Goal: Information Seeking & Learning: Learn about a topic

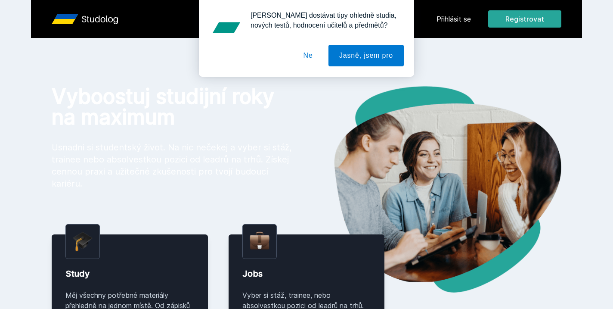
click at [456, 20] on div "[PERSON_NAME] dostávat tipy ohledně studia, nových testů, hodnocení učitelů a p…" at bounding box center [306, 38] width 613 height 77
click at [308, 57] on button "Ne" at bounding box center [308, 56] width 31 height 22
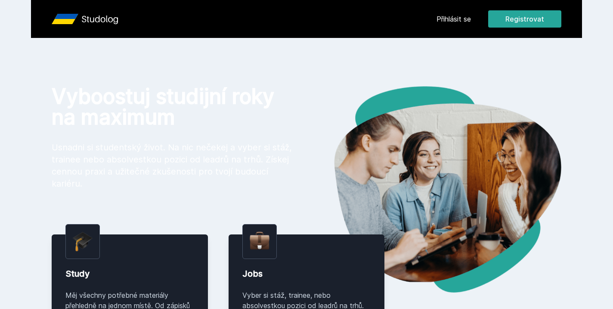
click at [451, 19] on link "Přihlásit se" at bounding box center [453, 19] width 34 height 10
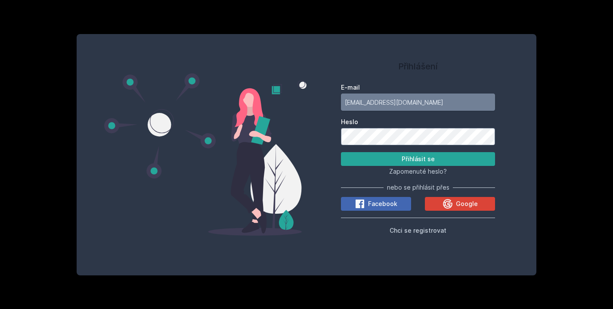
type input "[EMAIL_ADDRESS][DOMAIN_NAME]"
click at [382, 163] on button "Přihlásit se" at bounding box center [418, 159] width 154 height 14
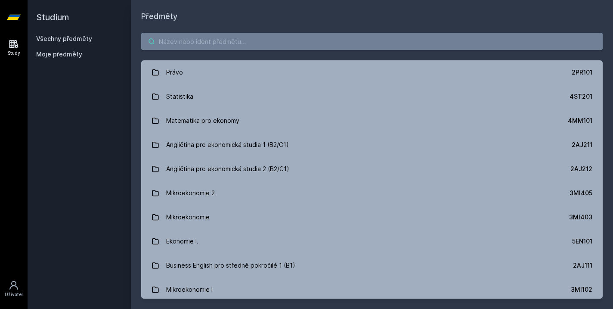
click at [255, 37] on input "search" at bounding box center [371, 41] width 461 height 17
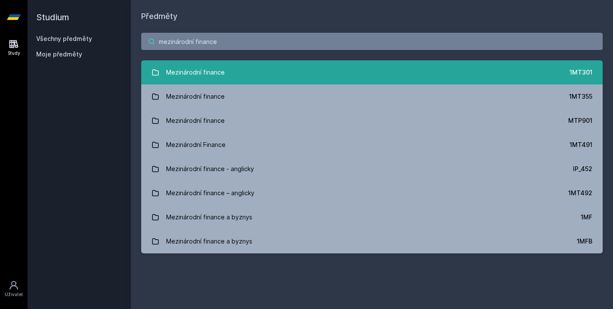
type input "mezinárodní finance"
click at [268, 69] on link "Mezinárodní finance 1MT301" at bounding box center [371, 72] width 461 height 24
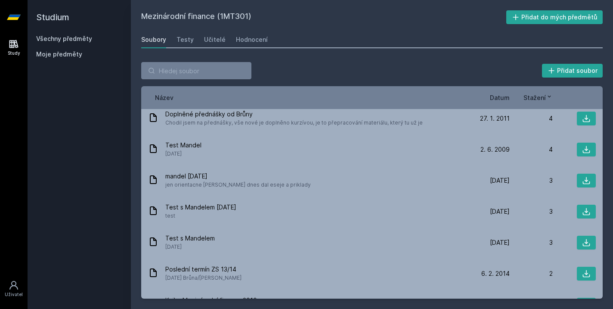
scroll to position [729, 0]
click at [236, 37] on div "Hodnocení" at bounding box center [252, 39] width 32 height 9
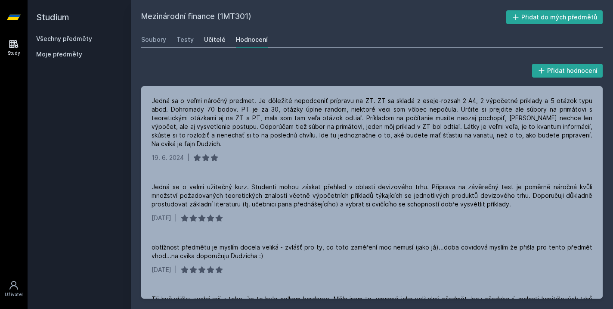
click at [216, 40] on div "Učitelé" at bounding box center [215, 39] width 22 height 9
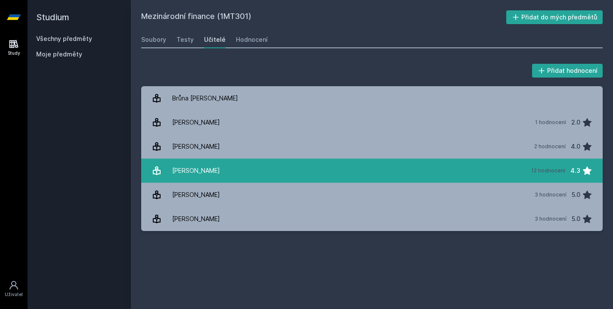
click at [228, 169] on link "[PERSON_NAME] 12 hodnocení 4.3" at bounding box center [371, 170] width 461 height 24
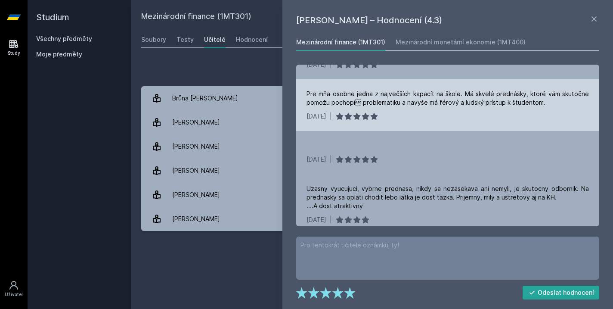
scroll to position [175, 0]
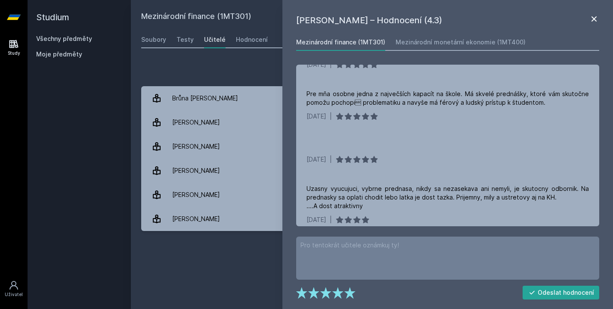
click at [593, 15] on icon at bounding box center [594, 19] width 10 height 10
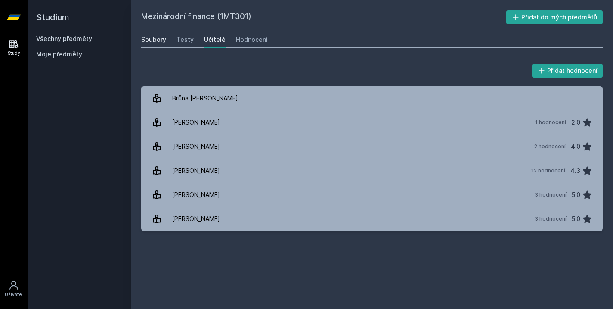
click at [157, 40] on div "Soubory" at bounding box center [153, 39] width 25 height 9
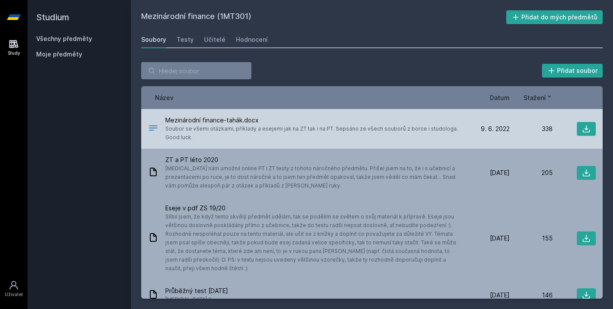
click at [311, 123] on span "Mezinárodní finance-tahák.docx" at bounding box center [314, 120] width 298 height 9
click at [589, 130] on icon at bounding box center [586, 128] width 9 height 9
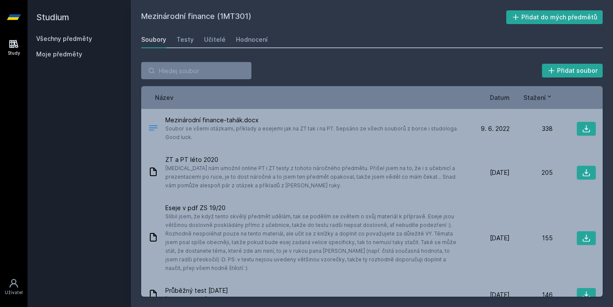
click at [18, 45] on icon at bounding box center [14, 44] width 10 height 10
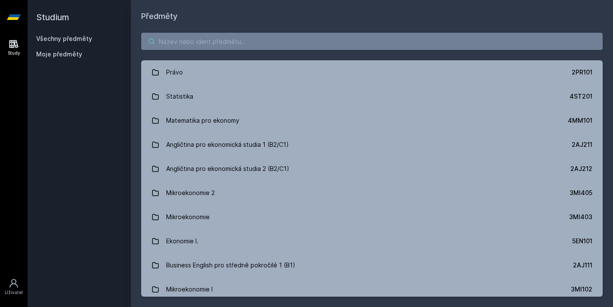
click at [188, 39] on input "search" at bounding box center [371, 41] width 461 height 17
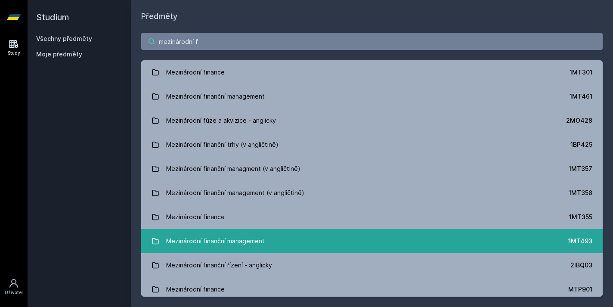
type input "mezinárodní f"
click at [231, 235] on div "Mezinárodní finanční management" at bounding box center [215, 240] width 99 height 17
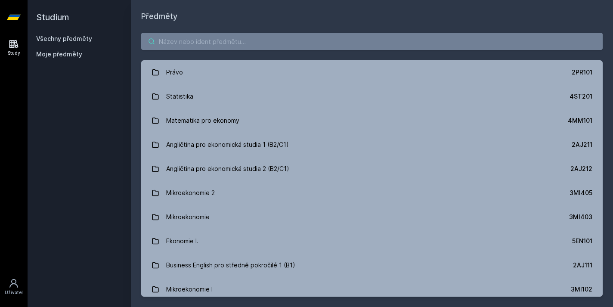
click at [217, 36] on input "search" at bounding box center [371, 41] width 461 height 17
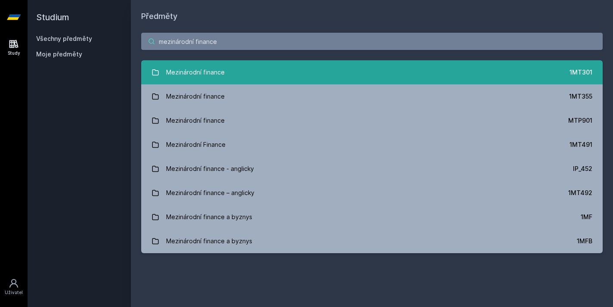
type input "mezinárodní finance"
click at [280, 77] on link "Mezinárodní finance 1MT301" at bounding box center [371, 72] width 461 height 24
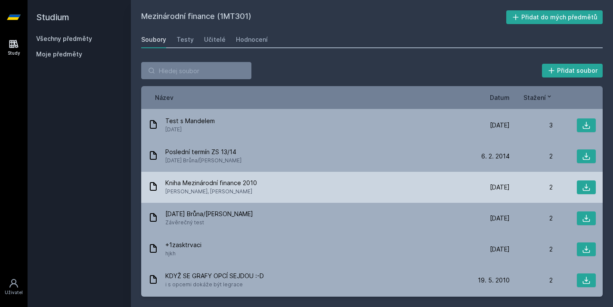
scroll to position [559, 0]
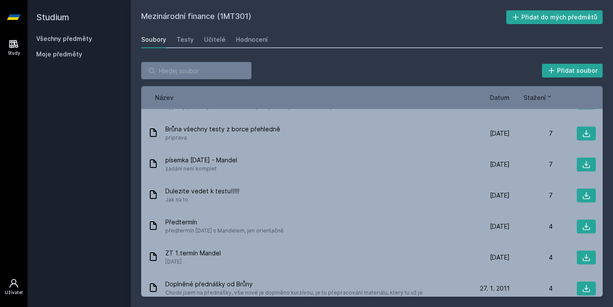
click at [15, 282] on icon at bounding box center [14, 283] width 10 height 10
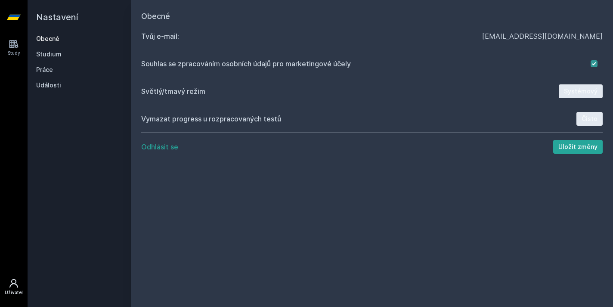
click at [173, 148] on button "Odhlásit se" at bounding box center [159, 147] width 37 height 10
